Goal: Complete application form: Complete application form

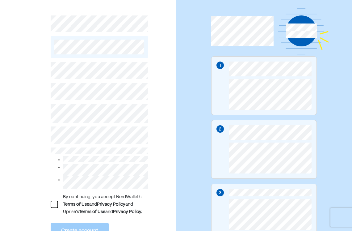
scroll to position [29, 0]
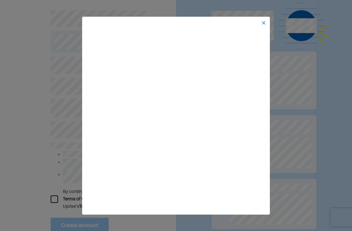
scroll to position [36, 0]
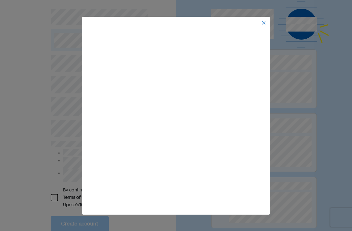
click at [261, 19] on div at bounding box center [176, 23] width 186 height 10
click at [265, 21] on img at bounding box center [264, 22] width 5 height 5
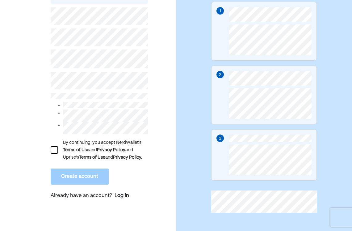
scroll to position [46, 0]
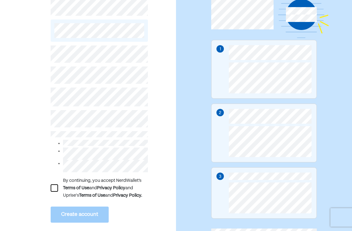
click at [56, 191] on div at bounding box center [54, 187] width 7 height 7
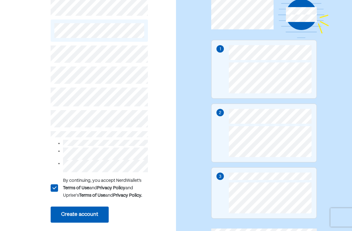
click at [84, 214] on button "Create account" at bounding box center [80, 215] width 58 height 16
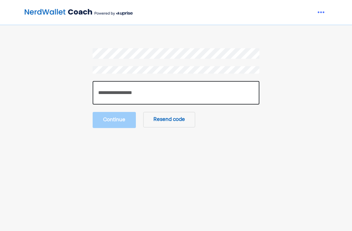
click at [172, 90] on input "number" at bounding box center [176, 92] width 167 height 23
paste input "******"
type input "******"
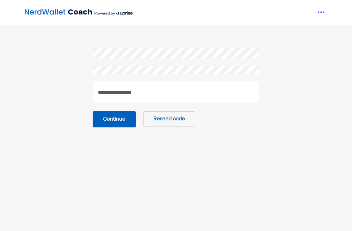
click at [119, 119] on button "Continue" at bounding box center [114, 119] width 43 height 16
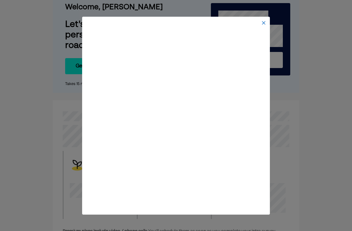
scroll to position [46, 0]
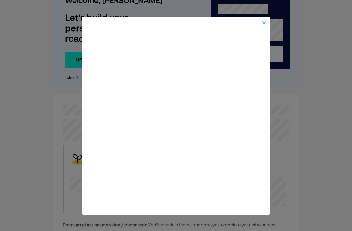
click at [292, 113] on div at bounding box center [176, 116] width 352 height 8
click at [263, 23] on img at bounding box center [264, 22] width 5 height 5
